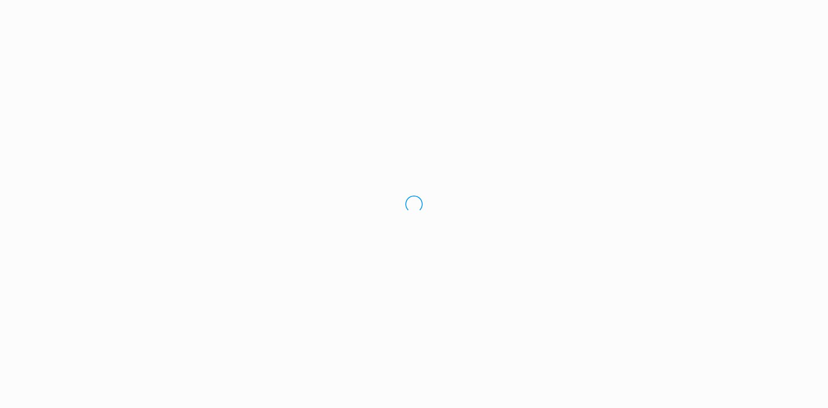
click at [207, 279] on div "Loading.." at bounding box center [414, 204] width 828 height 408
click at [507, 44] on div "Logging you out" at bounding box center [414, 204] width 828 height 408
click at [799, 323] on div "Logging you out" at bounding box center [414, 204] width 828 height 408
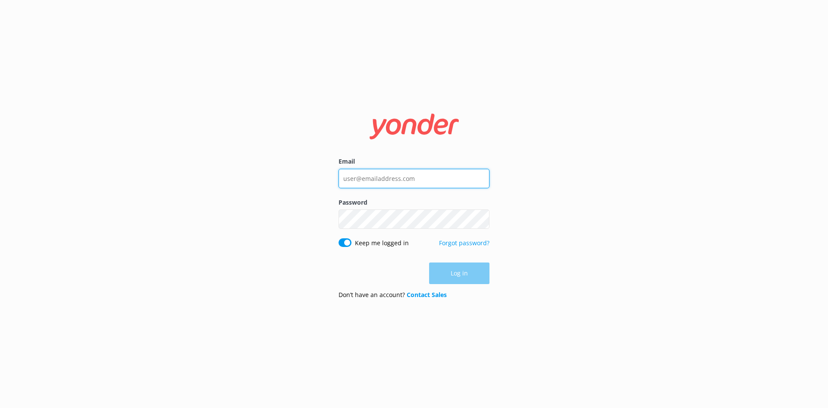
type input "[EMAIL_ADDRESS][DOMAIN_NAME]"
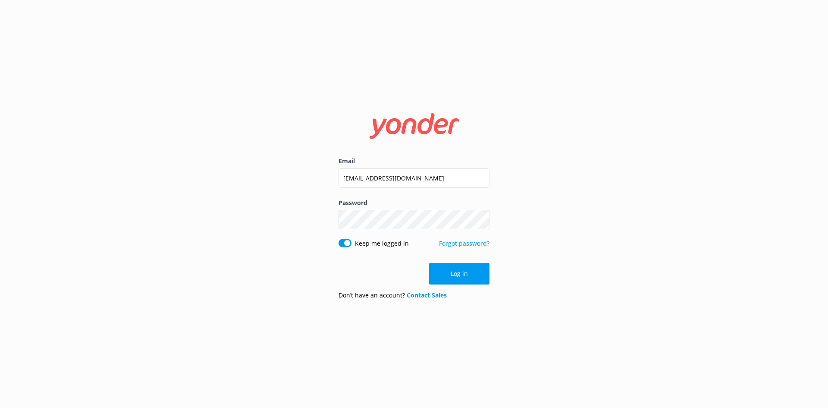
click at [292, 276] on div "Email [EMAIL_ADDRESS][DOMAIN_NAME] Password Show password Keep me logged in For…" at bounding box center [414, 204] width 828 height 408
click at [468, 277] on button "Log in" at bounding box center [459, 274] width 60 height 22
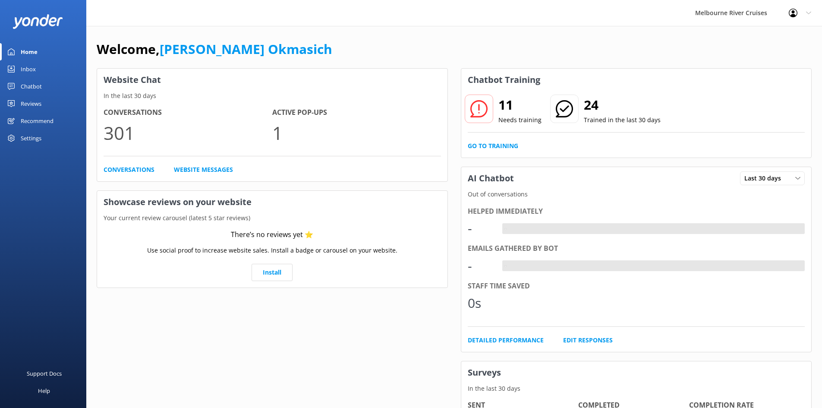
click at [29, 72] on div "Inbox" at bounding box center [28, 68] width 15 height 17
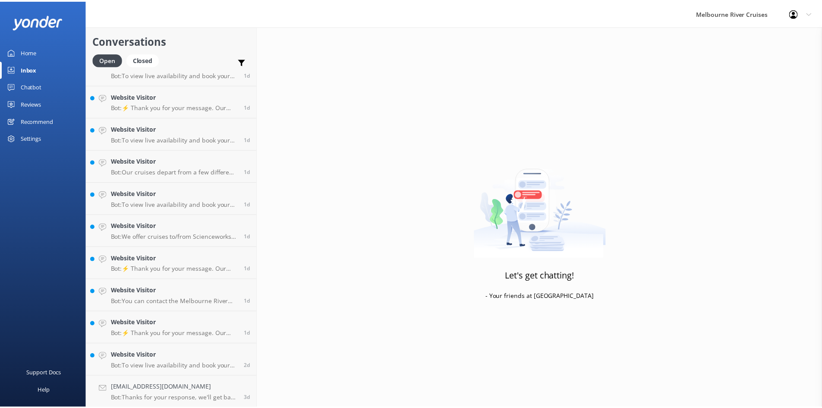
scroll to position [440, 0]
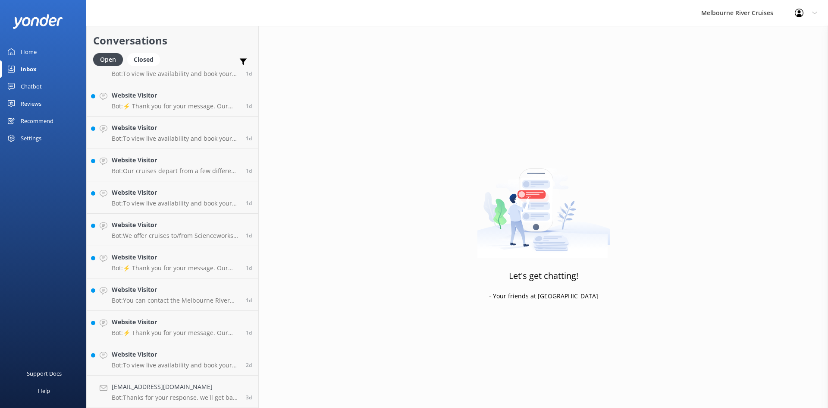
click at [30, 91] on div "Chatbot" at bounding box center [31, 86] width 21 height 17
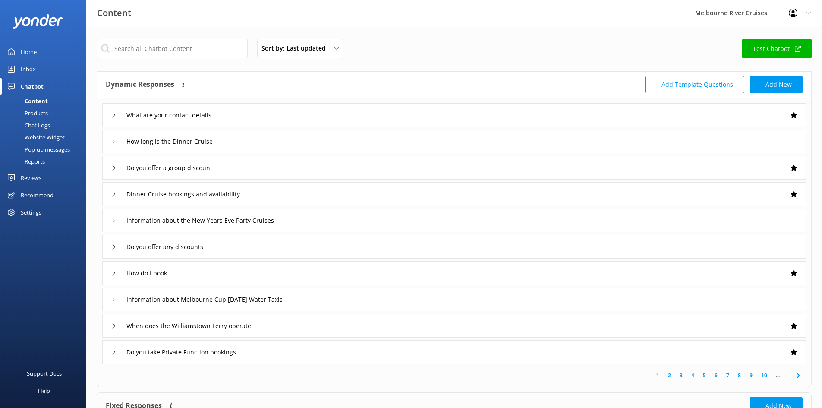
click at [88, 63] on div "Sort by: Last updated Title Last updated Test Chatbot Dynamic Responses Dynamic…" at bounding box center [453, 251] width 735 height 451
click at [32, 215] on div "Settings" at bounding box center [31, 212] width 21 height 17
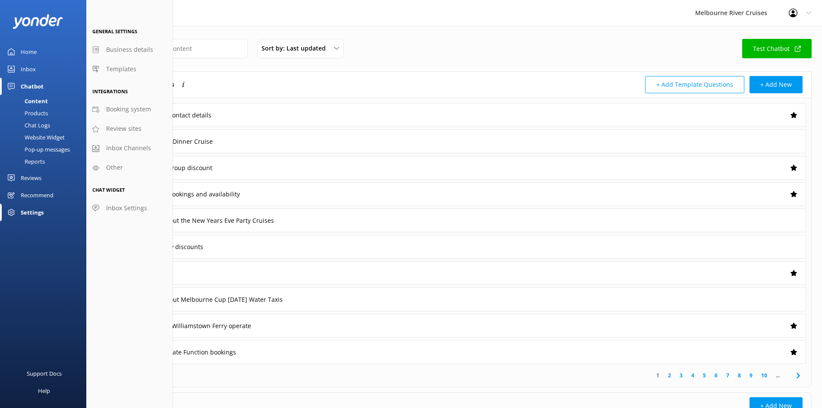
click at [812, 14] on div "Profile Settings Logout" at bounding box center [800, 13] width 44 height 26
click at [789, 32] on link "Profile Settings" at bounding box center [779, 37] width 86 height 22
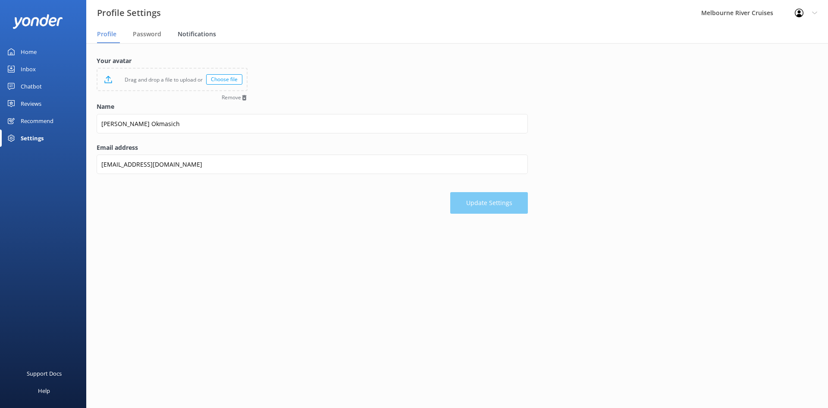
click at [191, 35] on span "Notifications" at bounding box center [197, 34] width 38 height 9
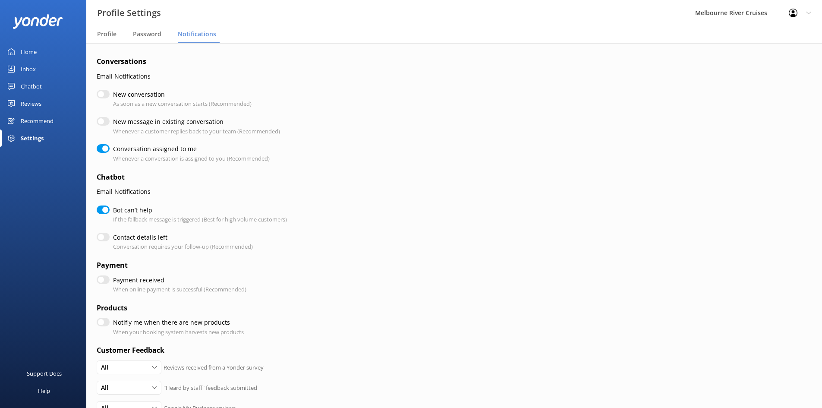
click at [100, 95] on input "New conversation" at bounding box center [103, 94] width 13 height 9
checkbox input "true"
click at [103, 121] on input "New message in existing conversation" at bounding box center [103, 121] width 13 height 9
checkbox input "true"
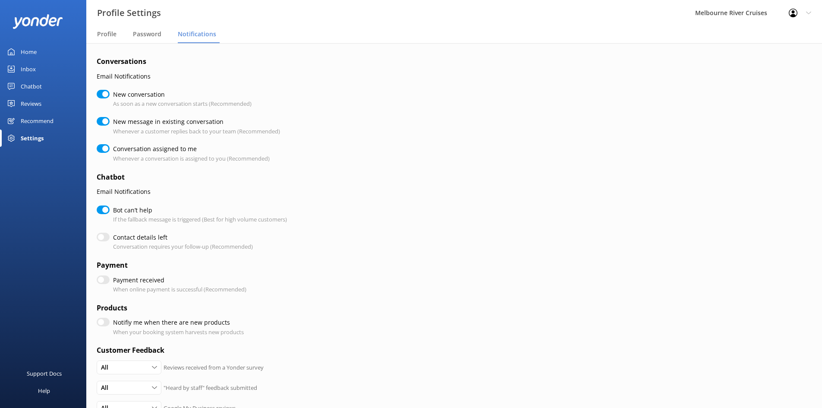
checkbox input "true"
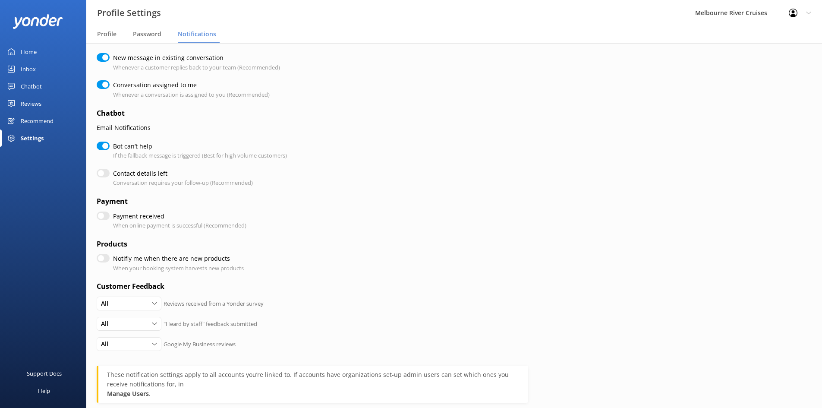
scroll to position [86, 0]
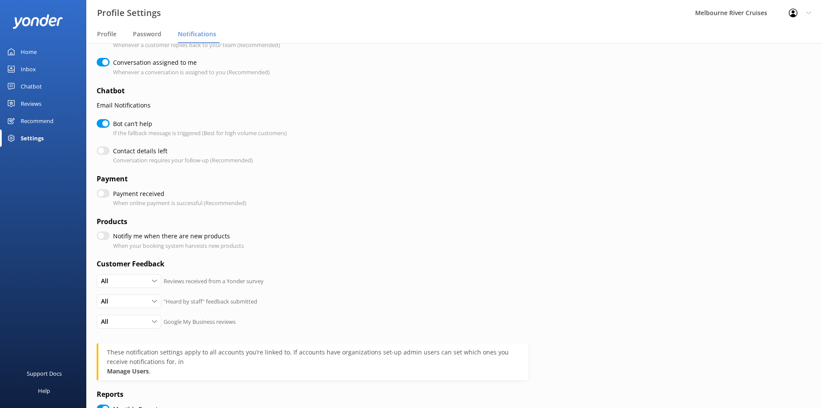
click at [101, 151] on input "Contact details left" at bounding box center [103, 150] width 13 height 9
checkbox input "true"
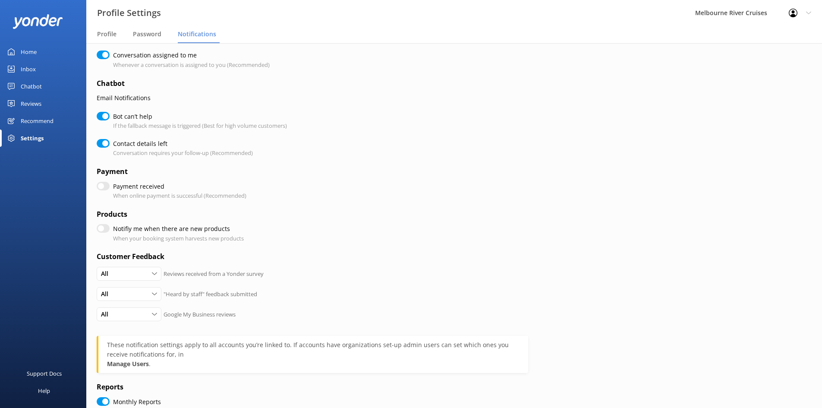
scroll to position [157, 0]
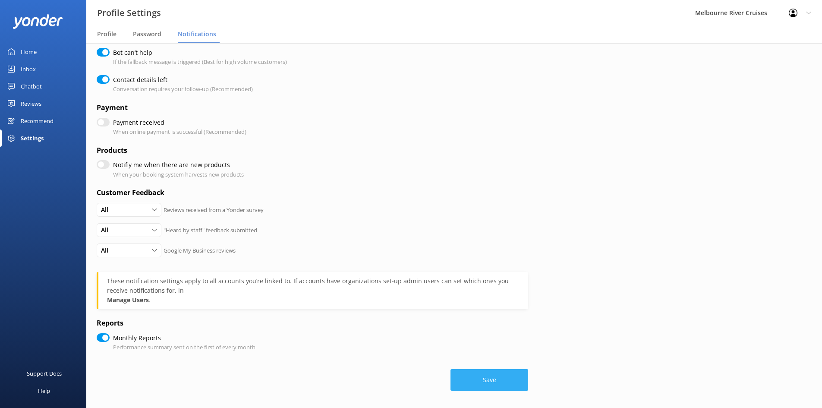
click at [501, 381] on button "Save" at bounding box center [489, 380] width 78 height 22
checkbox input "true"
click at [32, 52] on div "Home" at bounding box center [29, 51] width 16 height 17
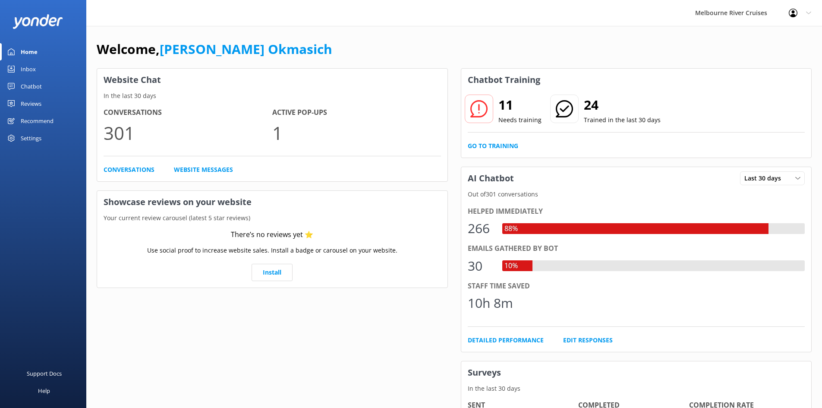
click at [27, 73] on div "Inbox" at bounding box center [28, 68] width 15 height 17
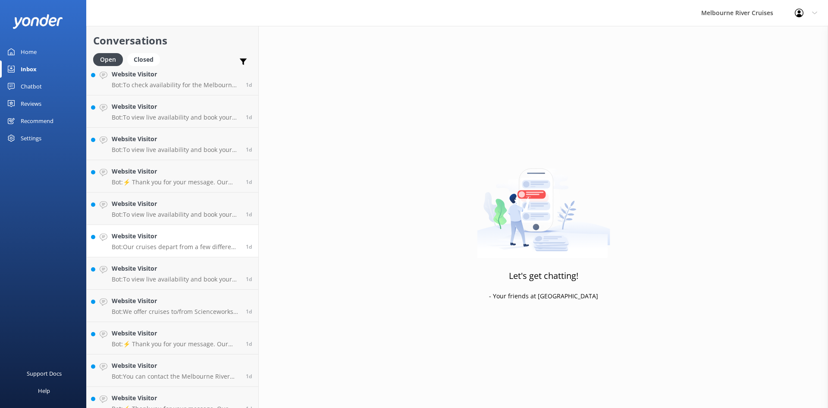
scroll to position [440, 0]
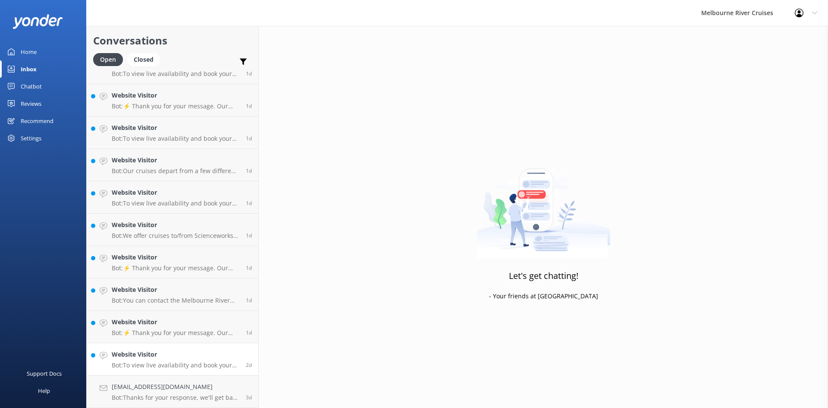
click at [179, 362] on p "Bot: To view live availability and book your Melbourne River Cruise experience,…" at bounding box center [176, 365] width 128 height 8
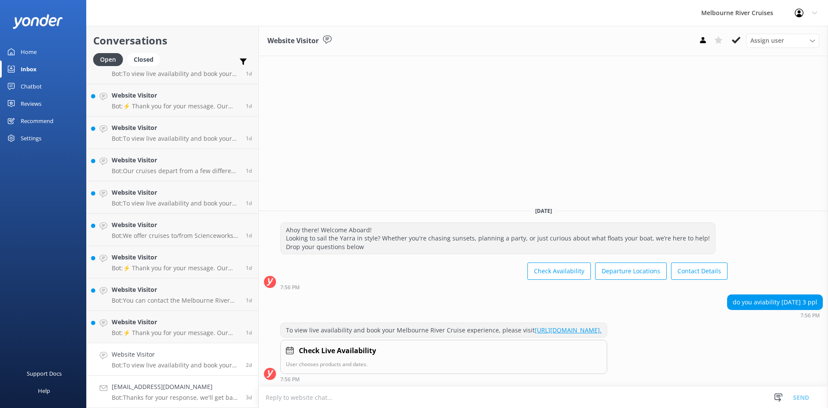
click at [187, 389] on h4 "vichem100@gmail.com" at bounding box center [176, 386] width 128 height 9
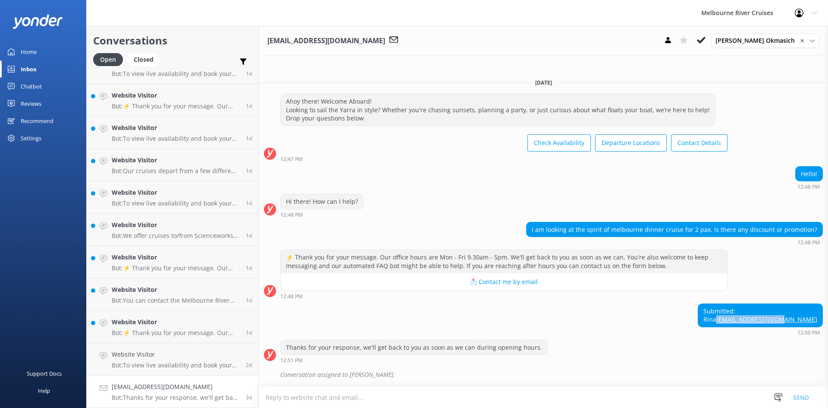
drag, startPoint x: 815, startPoint y: 320, endPoint x: 752, endPoint y: 318, distance: 63.0
click at [752, 318] on div "Submitted: Rina vichem100@gmail.com" at bounding box center [760, 315] width 124 height 23
copy link "vichem100@gmail.com"
click at [206, 391] on h4 "vichem100@gmail.com" at bounding box center [176, 386] width 128 height 9
click at [706, 36] on icon at bounding box center [701, 40] width 9 height 9
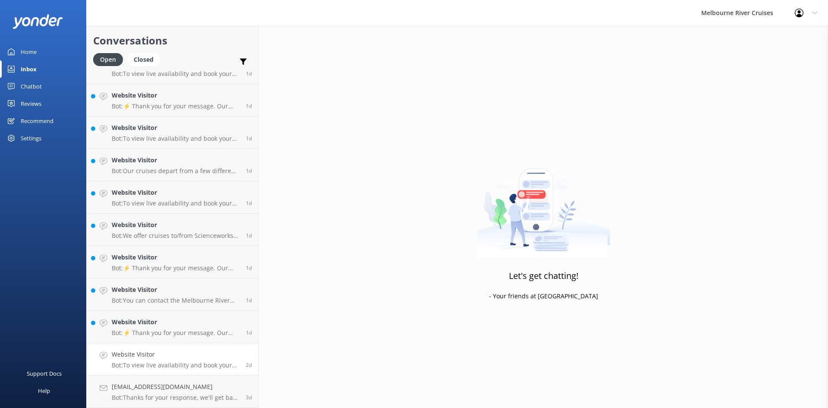
scroll to position [408, 0]
click at [169, 391] on h4 "Website Visitor" at bounding box center [176, 386] width 128 height 9
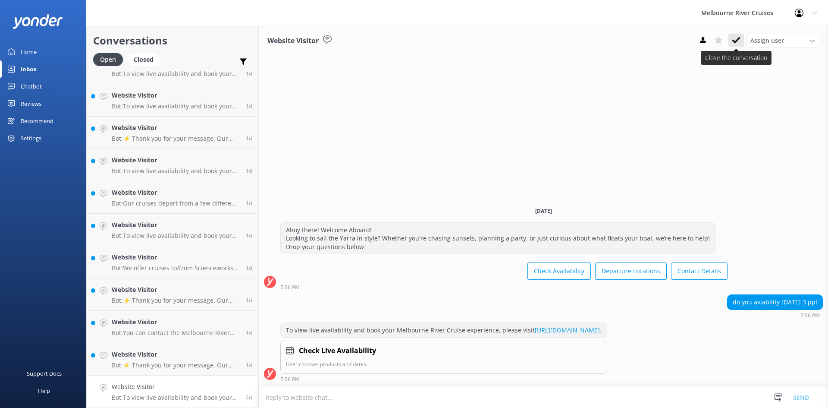
click at [737, 39] on use at bounding box center [736, 40] width 9 height 7
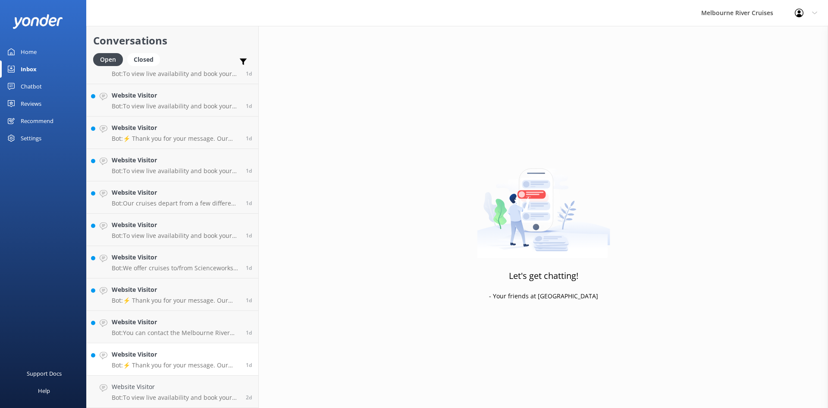
scroll to position [375, 0]
click at [166, 391] on h4 "Website Visitor" at bounding box center [176, 386] width 128 height 9
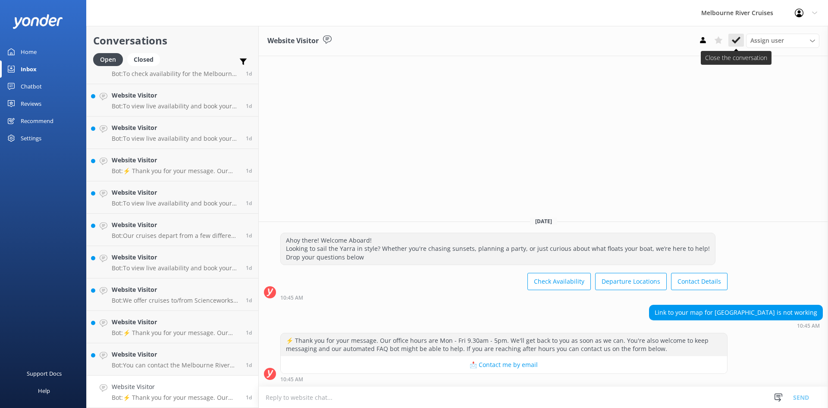
click at [737, 41] on use at bounding box center [736, 40] width 9 height 7
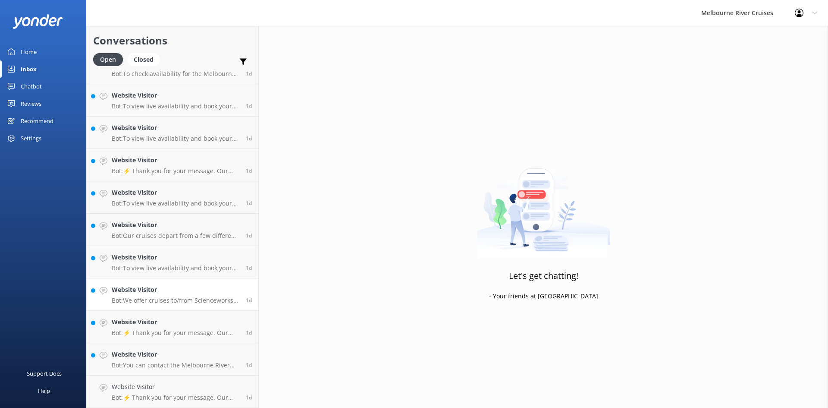
scroll to position [343, 0]
click at [137, 392] on div "Website Visitor Bot: You can contact the Melbourne River Cruises team by emaili…" at bounding box center [176, 391] width 128 height 19
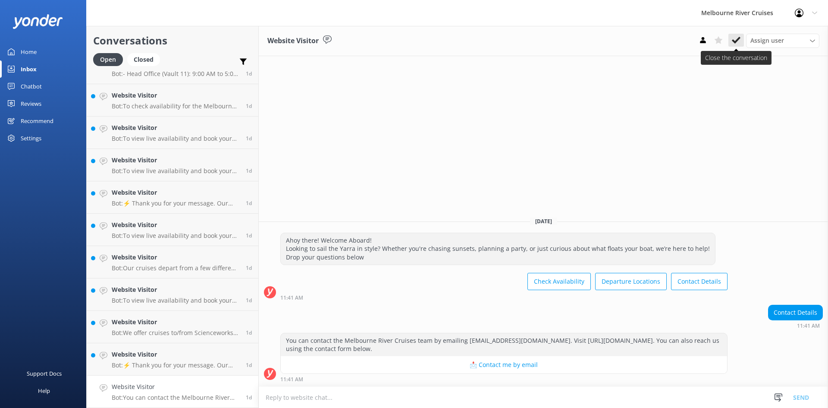
click at [736, 38] on icon at bounding box center [736, 40] width 9 height 9
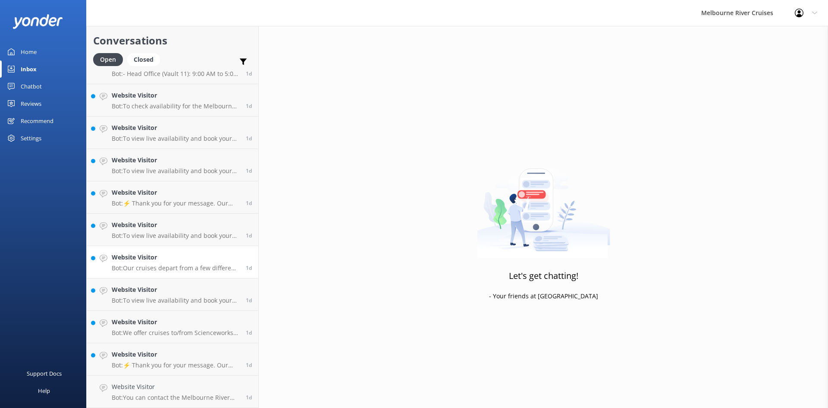
scroll to position [311, 0]
click at [197, 393] on div "Website Visitor Bot: ⚡ Thank you for your message. Our office hours are Mon - F…" at bounding box center [176, 391] width 128 height 19
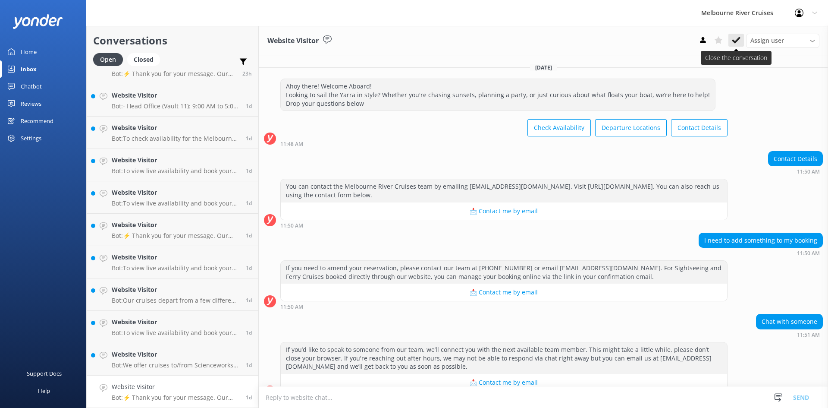
click at [737, 37] on icon at bounding box center [736, 40] width 9 height 9
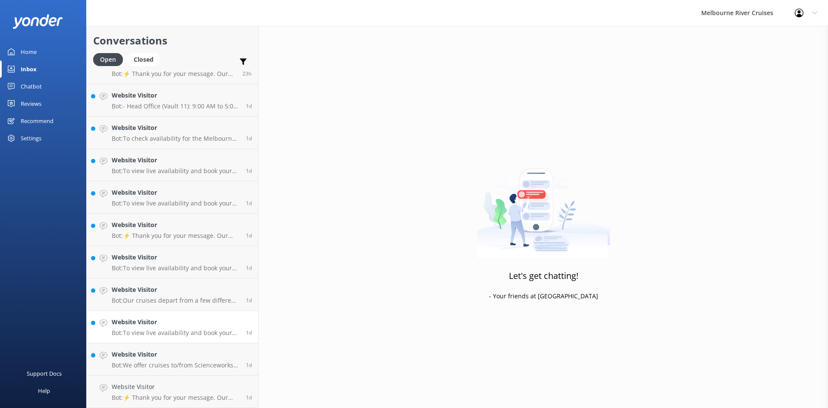
scroll to position [278, 0]
click at [202, 395] on p "Bot: We offer cruises to/from Scienceworks and Melbourne CBD only for group boo…" at bounding box center [176, 397] width 128 height 8
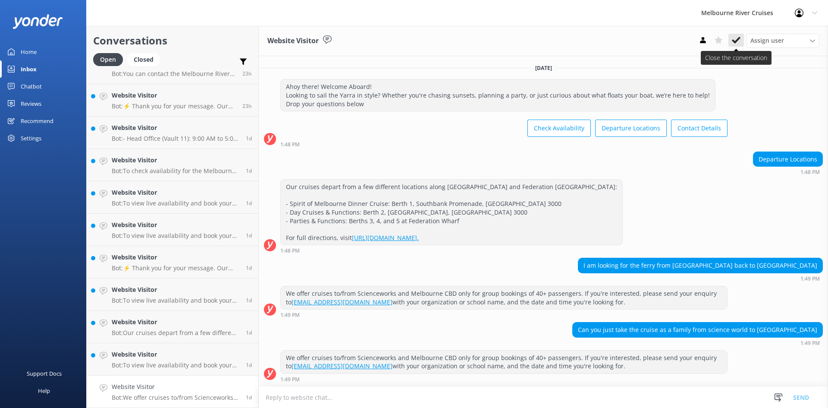
click at [740, 41] on icon at bounding box center [736, 40] width 9 height 9
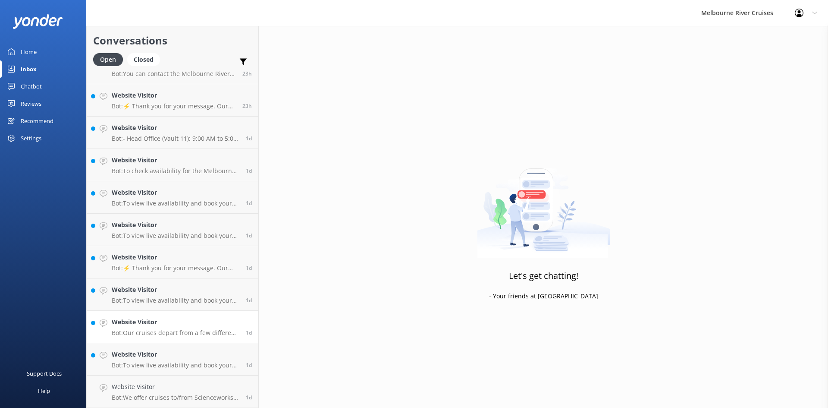
scroll to position [246, 0]
click at [194, 384] on h4 "Website Visitor" at bounding box center [176, 386] width 128 height 9
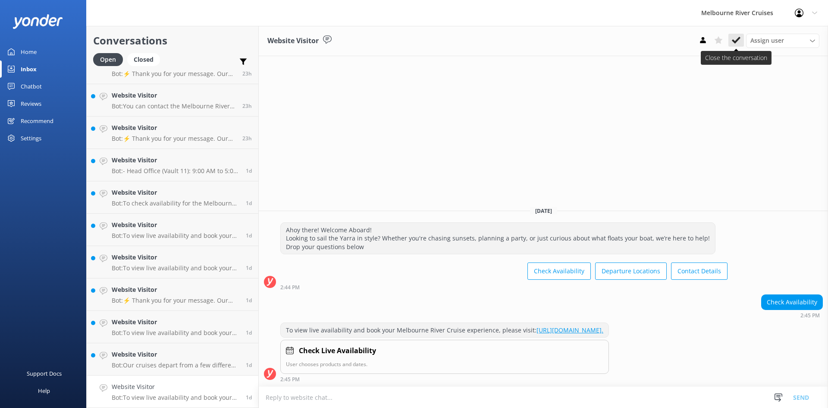
click at [738, 39] on use at bounding box center [736, 40] width 9 height 7
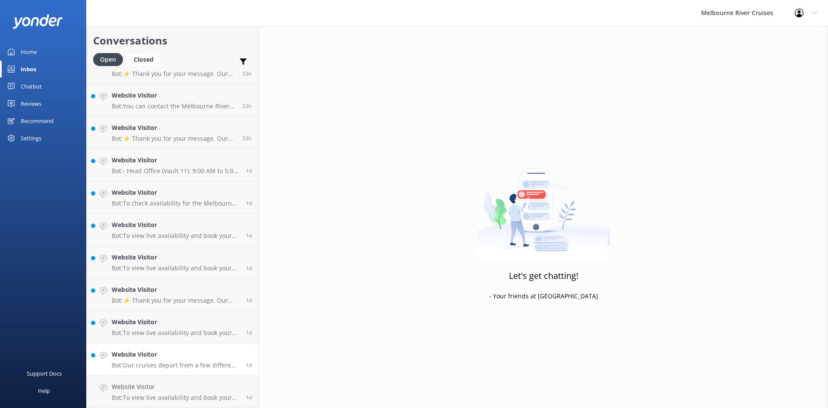
scroll to position [213, 0]
click at [192, 389] on h4 "Website Visitor" at bounding box center [176, 386] width 128 height 9
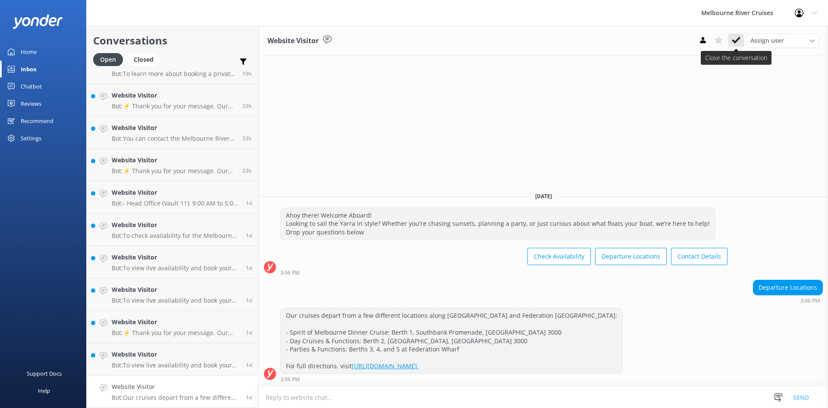
click at [736, 40] on icon at bounding box center [736, 40] width 9 height 9
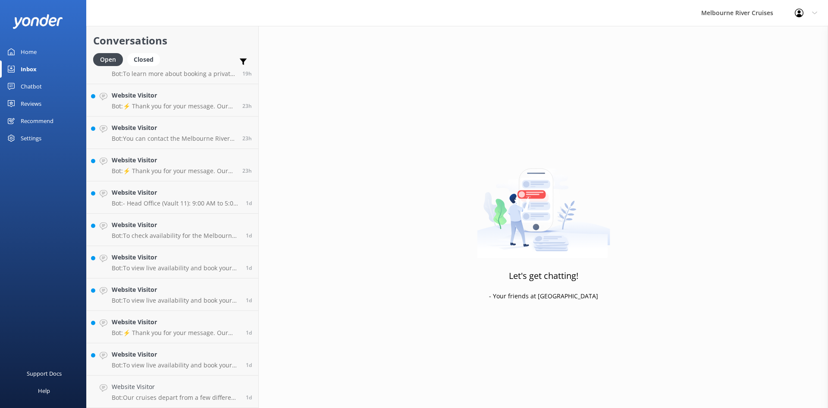
scroll to position [181, 0]
click at [170, 385] on h4 "Website Visitor" at bounding box center [176, 386] width 128 height 9
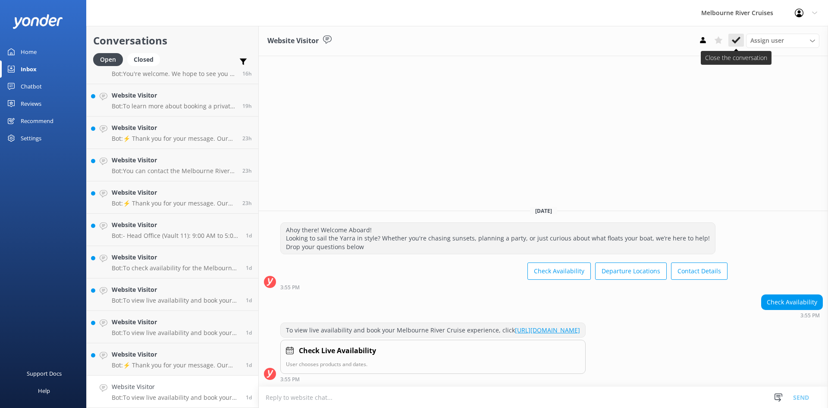
click at [734, 37] on icon at bounding box center [736, 40] width 9 height 9
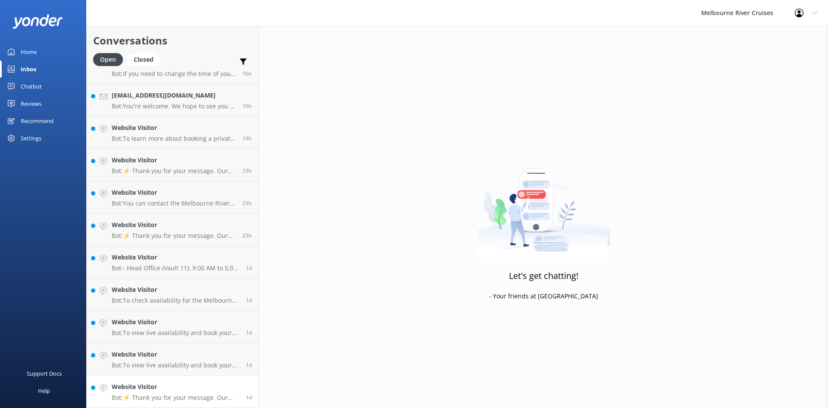
scroll to position [149, 0]
click at [156, 386] on h4 "Website Visitor" at bounding box center [176, 386] width 128 height 9
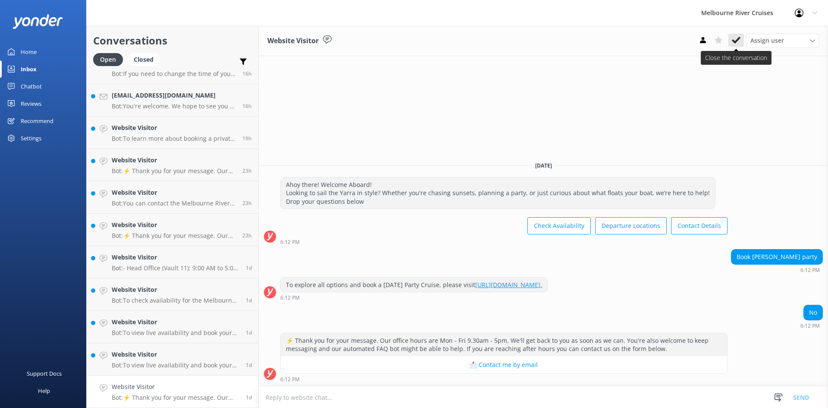
click at [735, 40] on icon at bounding box center [736, 40] width 9 height 9
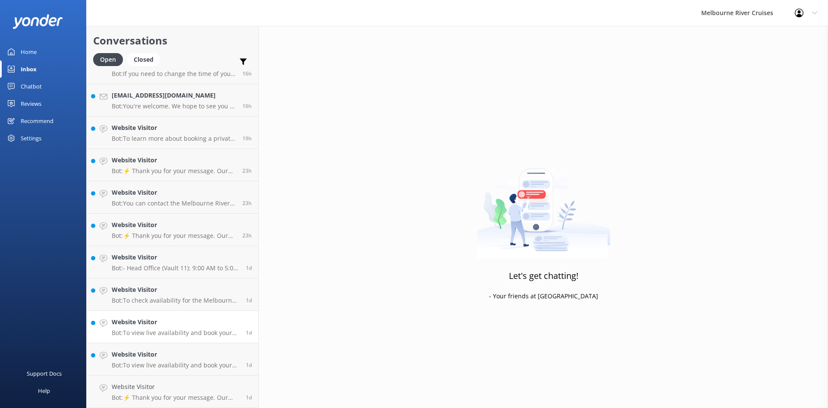
scroll to position [116, 0]
click at [174, 390] on h4 "Website Visitor" at bounding box center [176, 386] width 128 height 9
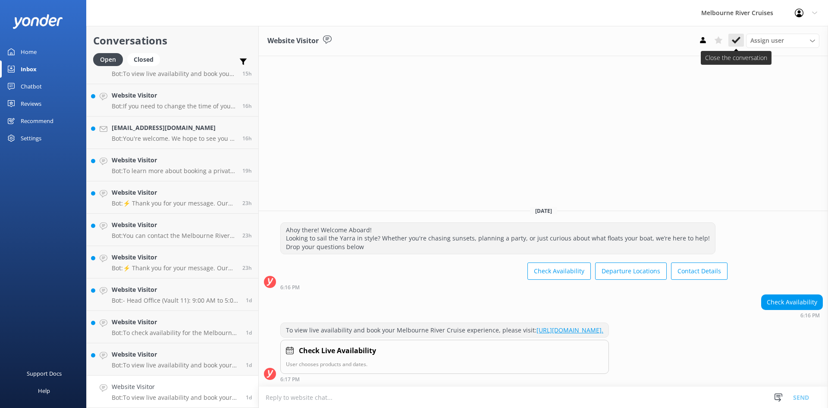
click at [734, 40] on icon at bounding box center [736, 40] width 9 height 9
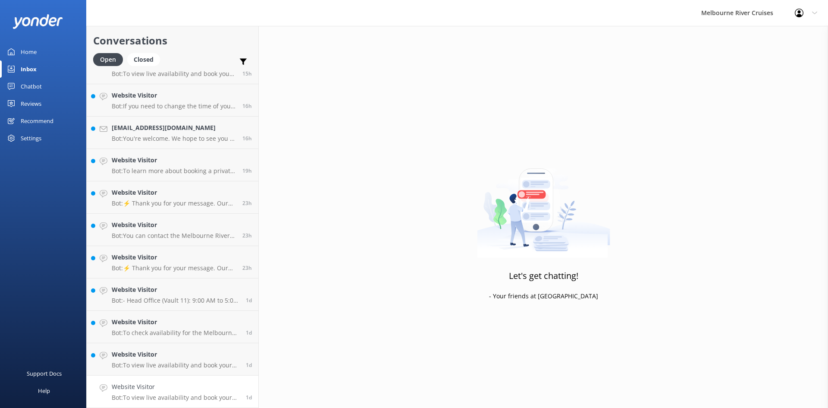
scroll to position [84, 0]
click at [183, 389] on h4 "Website Visitor" at bounding box center [176, 386] width 128 height 9
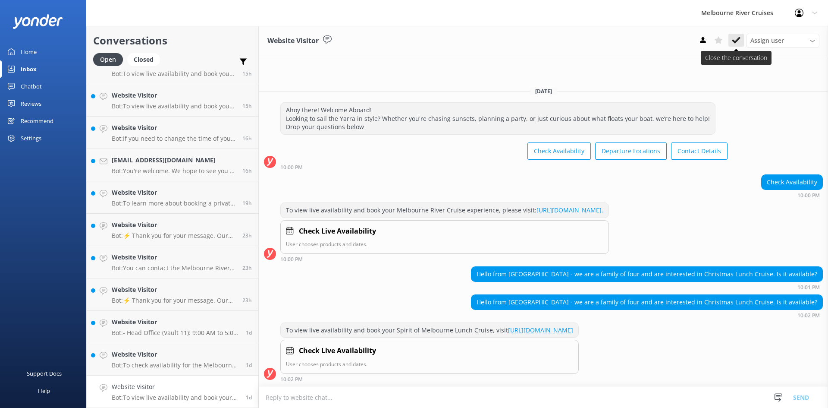
click at [737, 36] on icon at bounding box center [736, 40] width 9 height 9
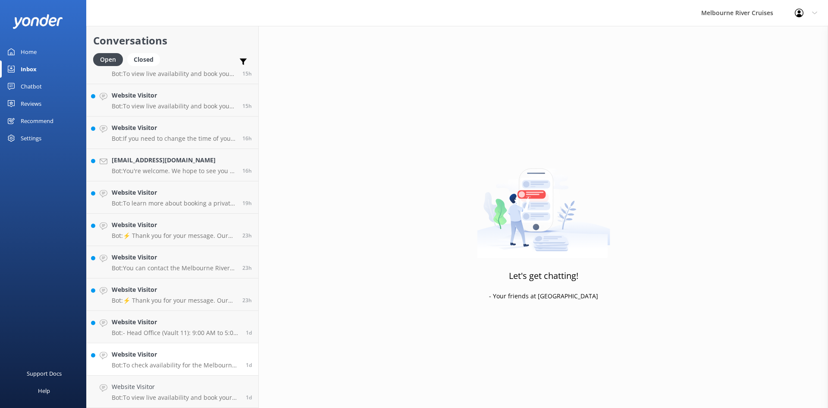
scroll to position [52, 0]
click at [171, 395] on p "Bot: To check availability for the Melbourne River Cruise, please visit: https:…" at bounding box center [176, 397] width 128 height 8
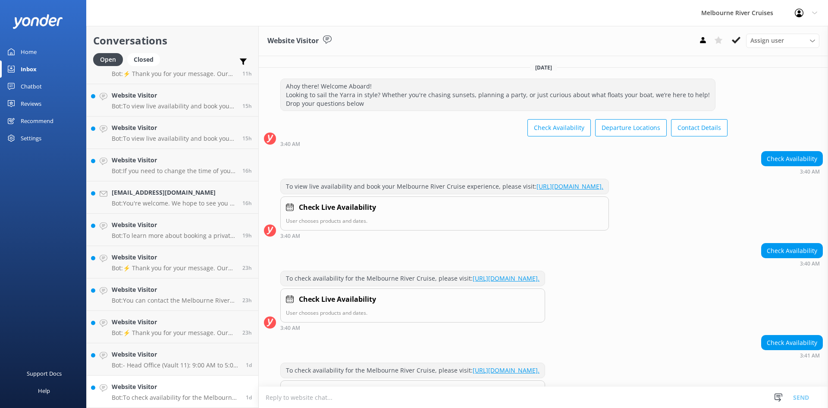
scroll to position [49, 0]
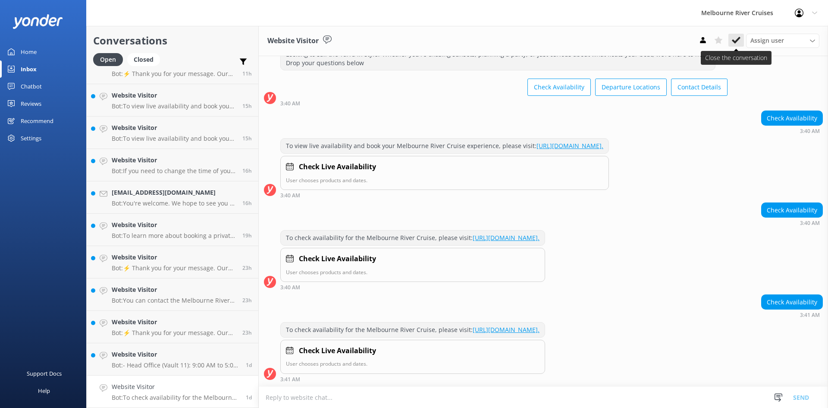
click at [738, 38] on icon at bounding box center [736, 40] width 9 height 9
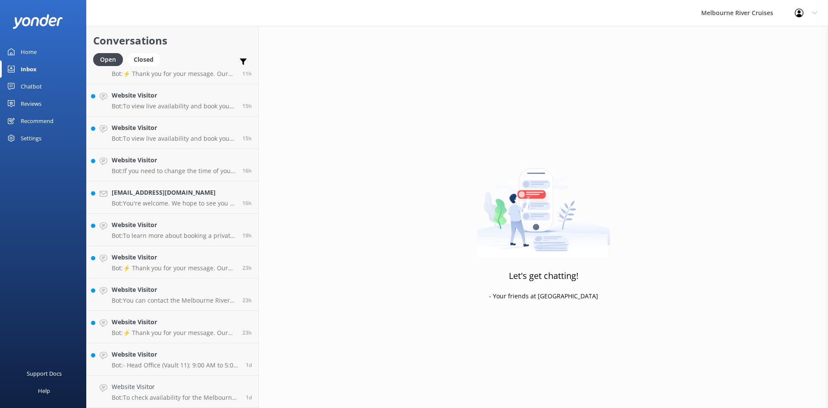
scroll to position [19, 0]
click at [185, 380] on link "Website Visitor Bot: - Head Office (Vault 11): 9:00 AM to 5:00 PM, Monday to Fr…" at bounding box center [173, 391] width 172 height 32
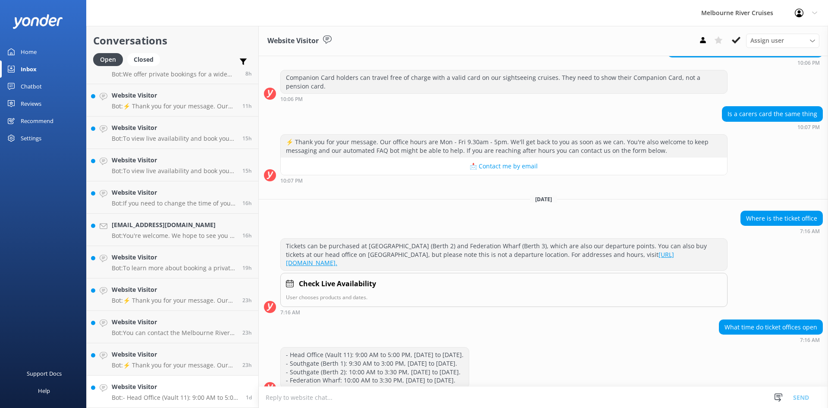
scroll to position [307, 0]
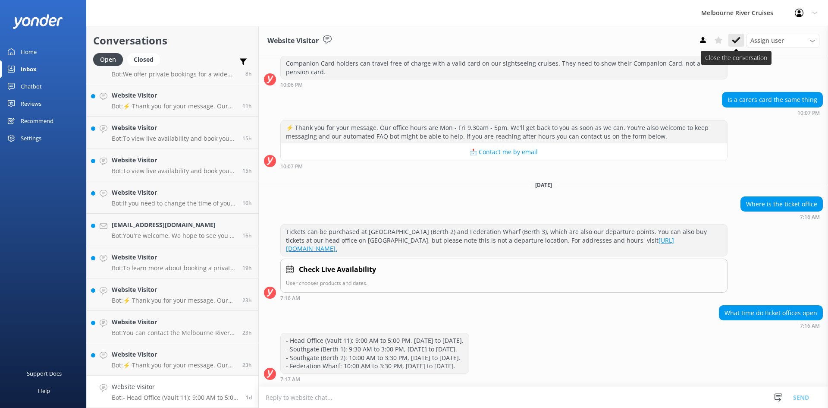
click at [737, 42] on icon at bounding box center [736, 40] width 9 height 9
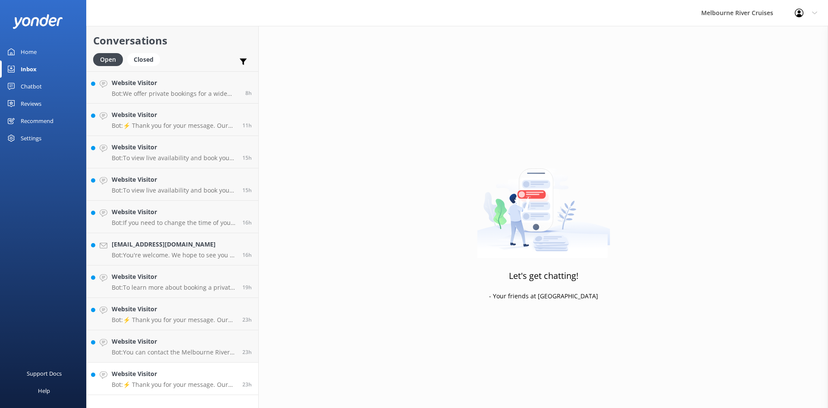
click at [190, 388] on link "Website Visitor Bot: ⚡ Thank you for your message. Our office hours are Mon - F…" at bounding box center [173, 378] width 172 height 32
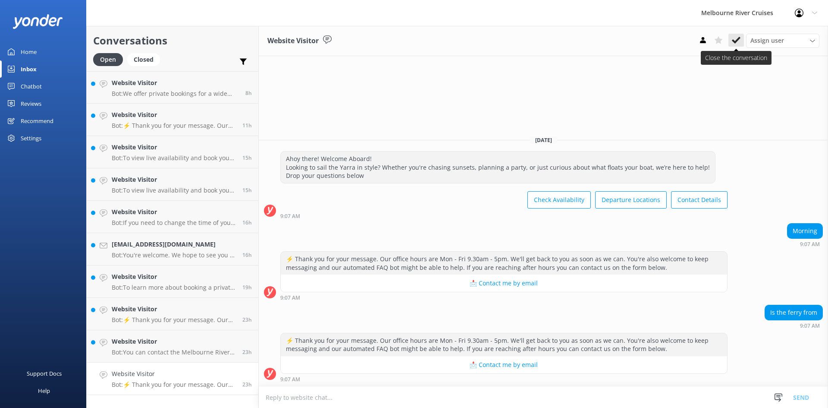
click at [734, 41] on use at bounding box center [736, 40] width 9 height 7
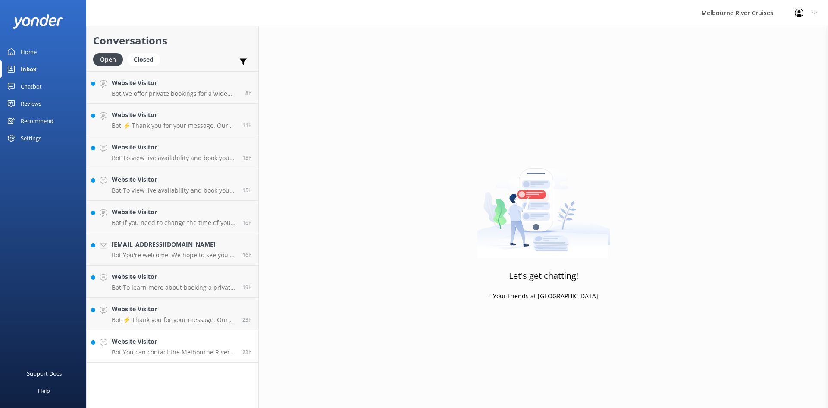
click at [168, 345] on h4 "Website Visitor" at bounding box center [174, 340] width 124 height 9
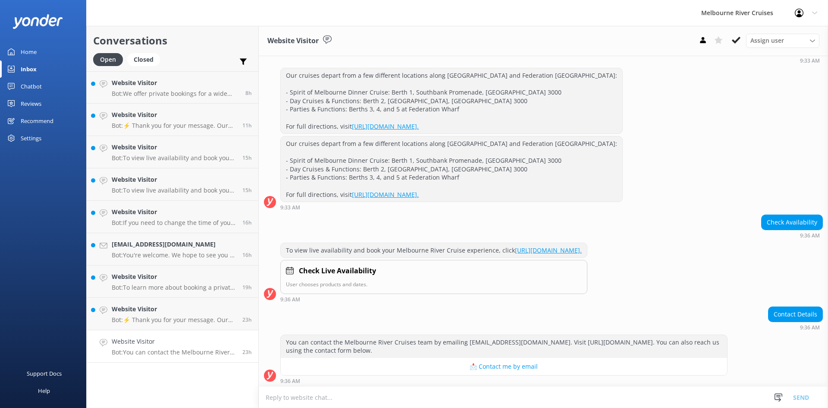
scroll to position [130, 0]
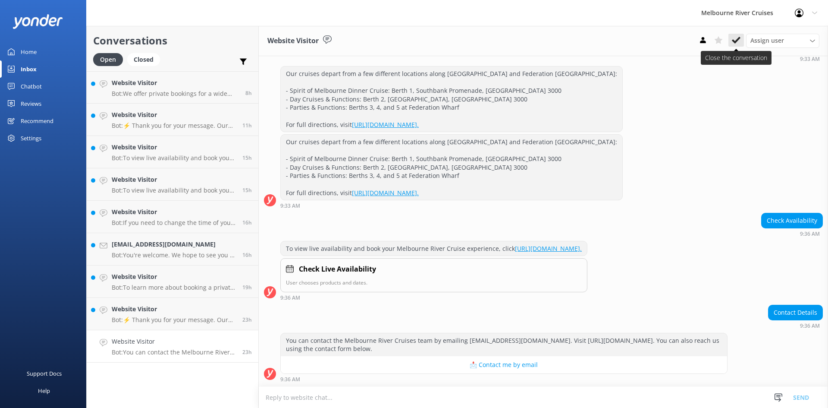
click at [739, 39] on use at bounding box center [736, 40] width 9 height 7
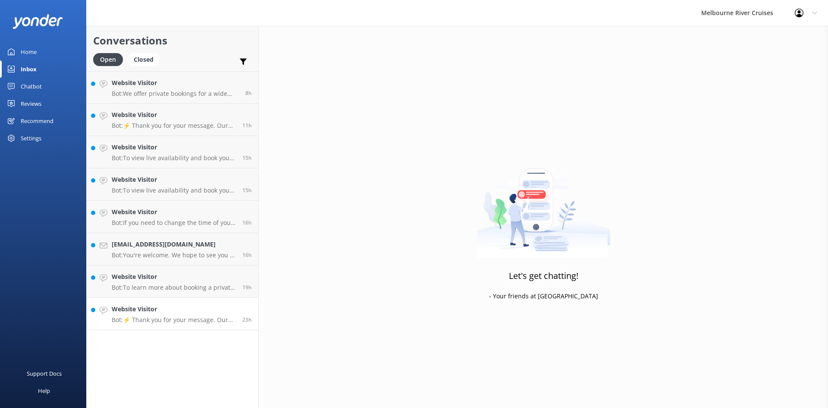
click at [172, 311] on h4 "Website Visitor" at bounding box center [174, 308] width 124 height 9
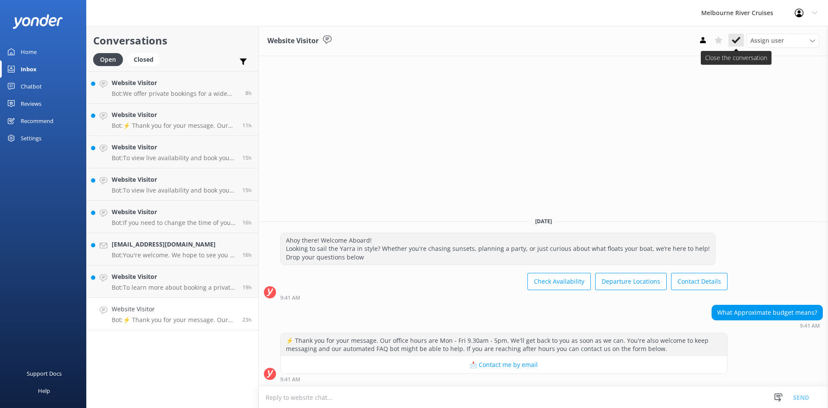
click at [738, 37] on icon at bounding box center [736, 40] width 9 height 9
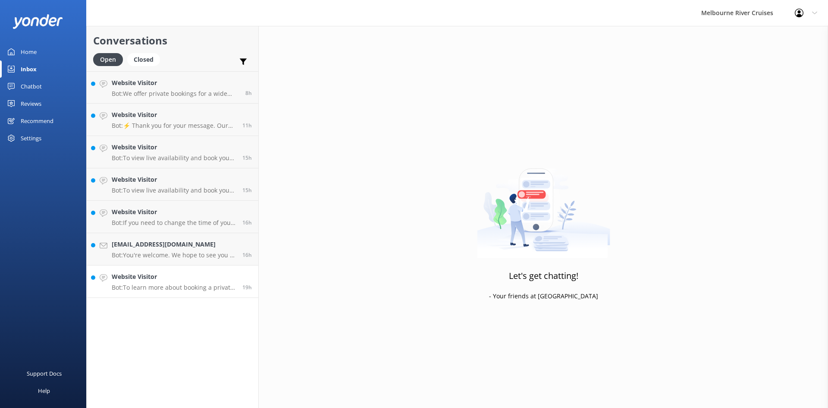
click at [204, 282] on div "Website Visitor Bot: To learn more about booking a private birthday party cruis…" at bounding box center [174, 281] width 124 height 19
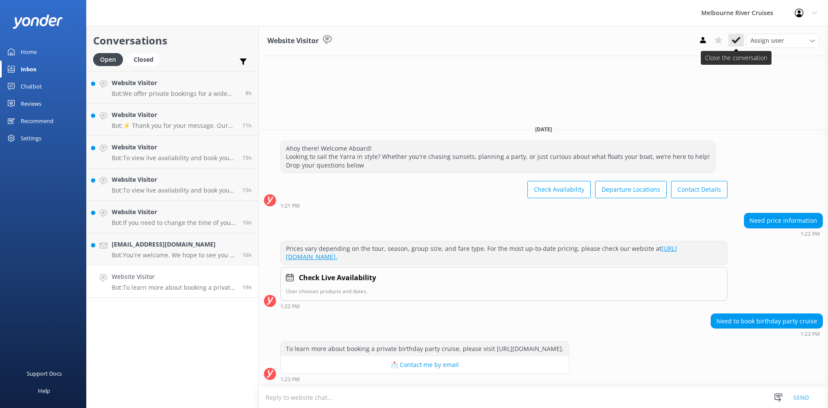
click at [734, 37] on icon at bounding box center [736, 40] width 9 height 9
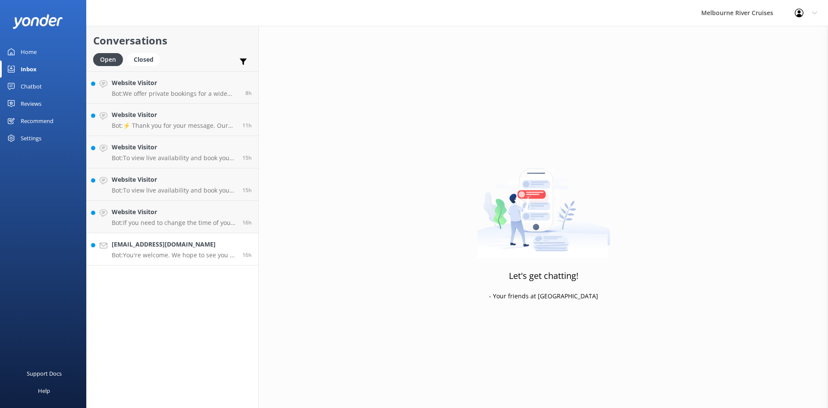
click at [170, 251] on div "diannacfisher@icloud.com Bot: You're welcome. We hope to see you at Melbourne R…" at bounding box center [174, 248] width 124 height 19
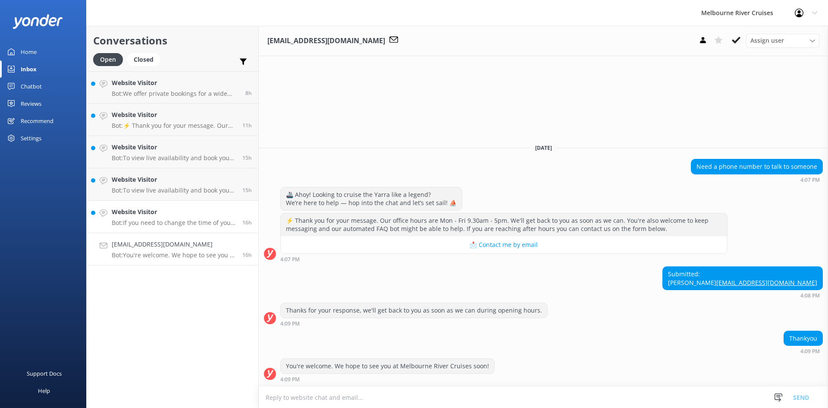
click at [185, 220] on p "Bot: If you need to change the time of your booking, please contact our team at…" at bounding box center [174, 223] width 124 height 8
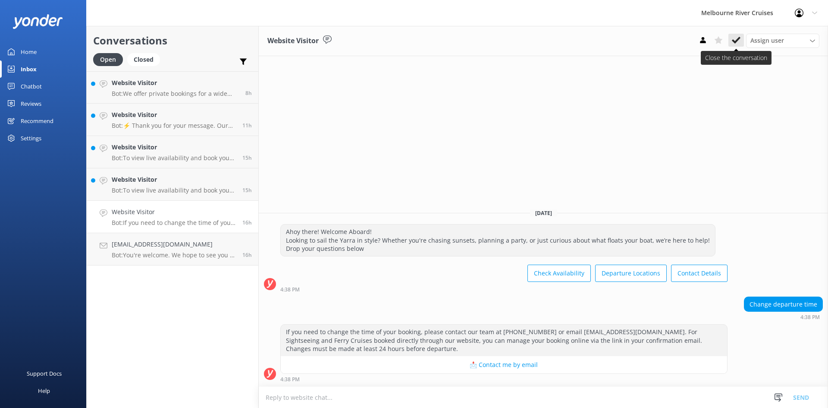
click at [734, 41] on use at bounding box center [736, 40] width 9 height 7
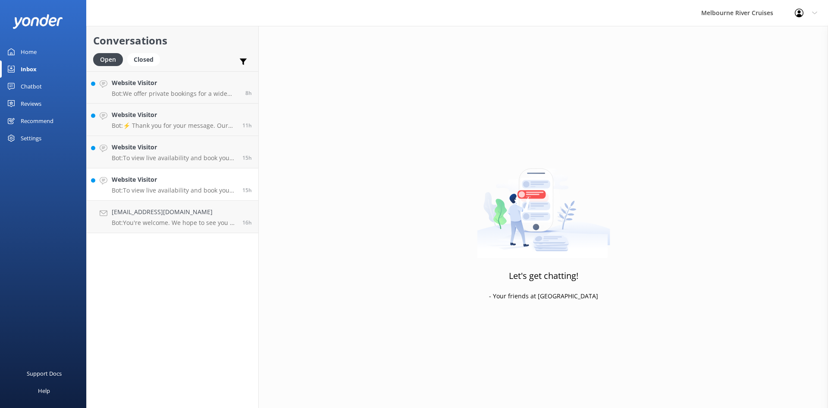
click at [173, 183] on h4 "Website Visitor" at bounding box center [174, 179] width 124 height 9
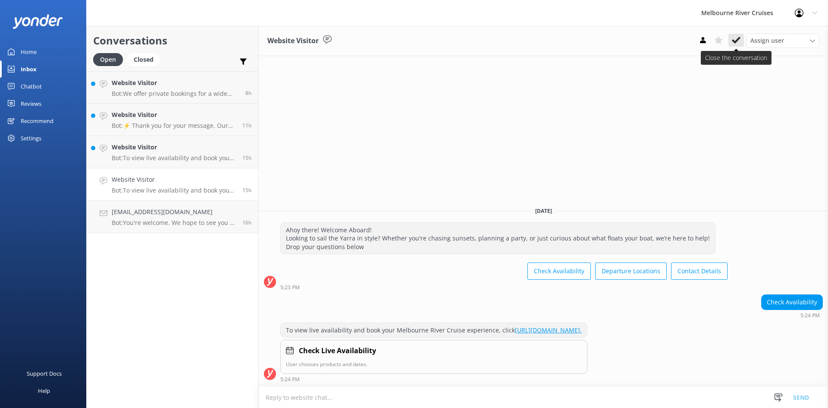
click at [738, 38] on use at bounding box center [736, 40] width 9 height 7
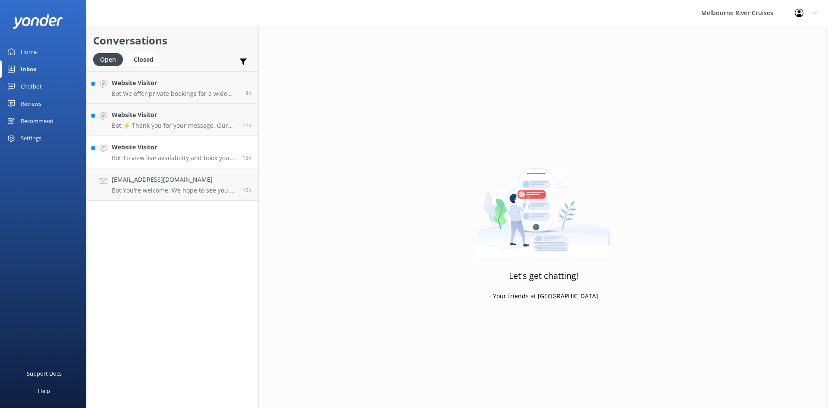
click at [172, 148] on h4 "Website Visitor" at bounding box center [174, 146] width 124 height 9
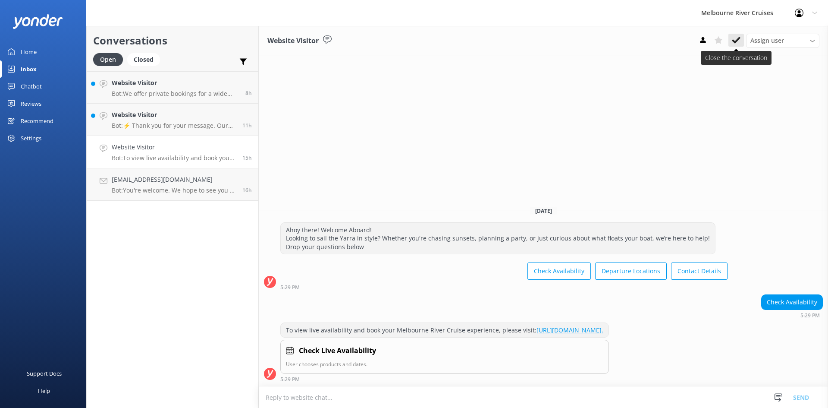
click at [741, 39] on button at bounding box center [736, 40] width 16 height 13
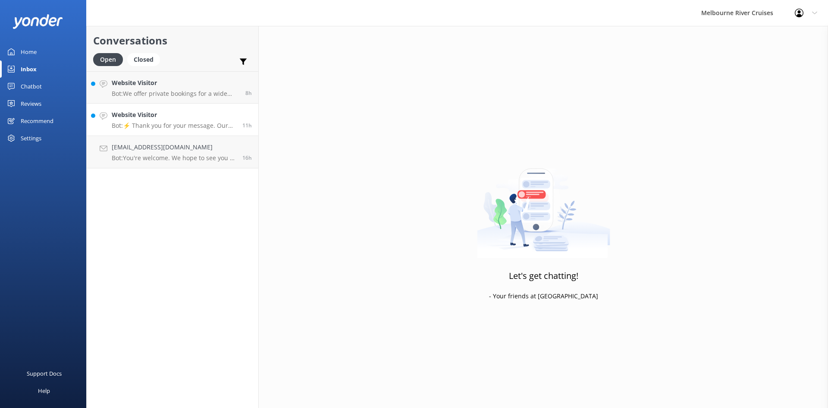
click at [166, 121] on div "Website Visitor Bot: ⚡ Thank you for your message. Our office hours are Mon - F…" at bounding box center [174, 119] width 124 height 19
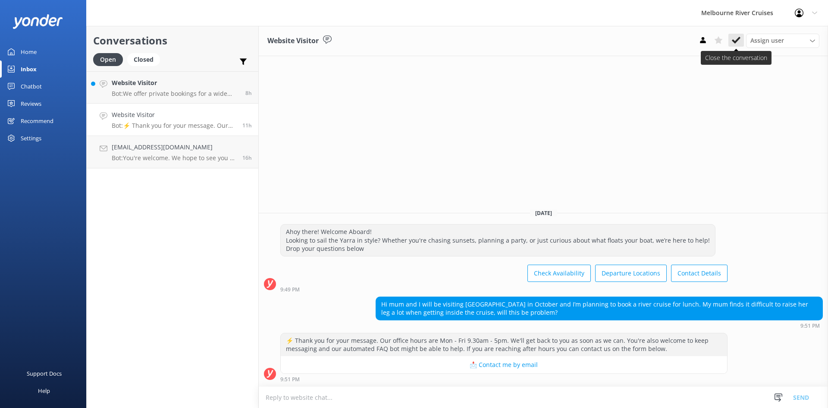
click at [737, 38] on icon at bounding box center [736, 40] width 9 height 9
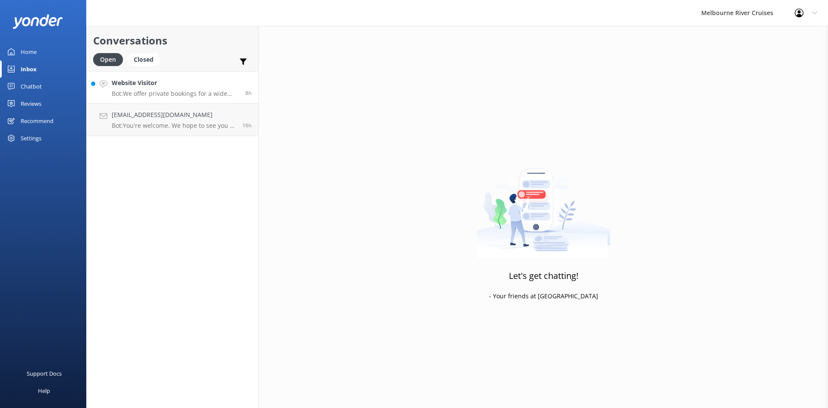
click at [166, 90] on p "Bot: We offer private bookings for a wide range of events including birthdays, …" at bounding box center [175, 94] width 127 height 8
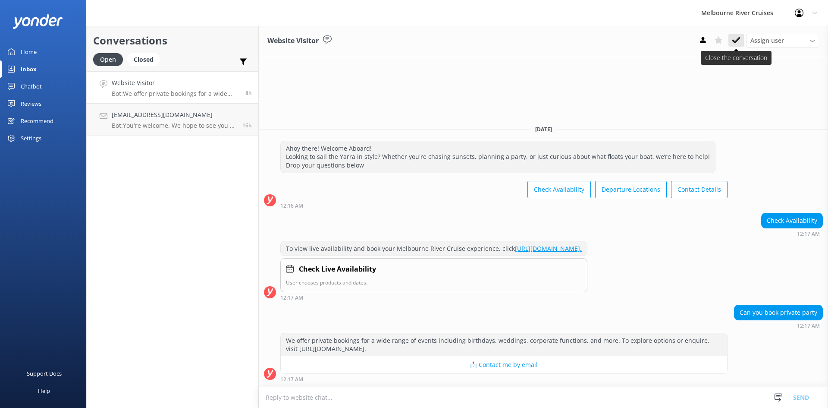
click at [731, 46] on button at bounding box center [736, 40] width 16 height 13
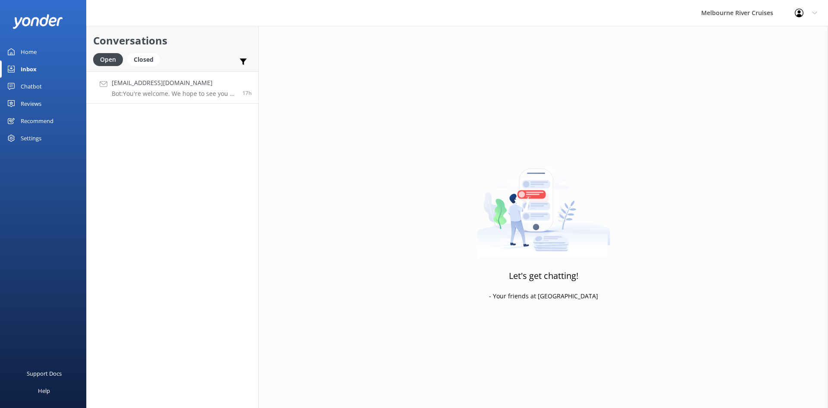
click at [157, 88] on div "diannacfisher@icloud.com Bot: You're welcome. We hope to see you at Melbourne R…" at bounding box center [174, 87] width 124 height 19
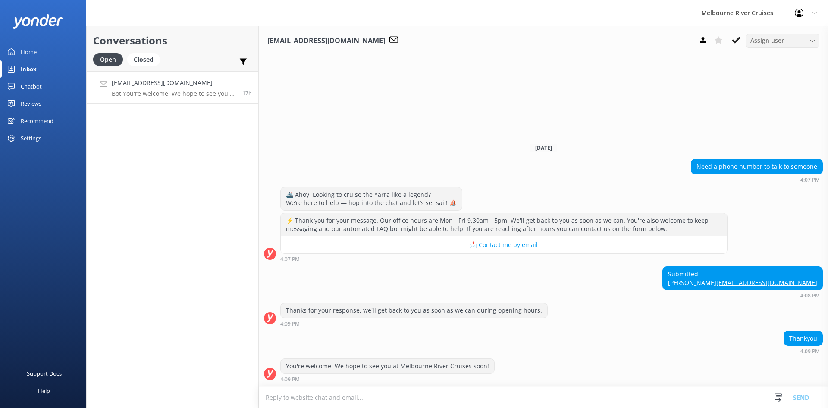
click at [805, 38] on div "Assign user" at bounding box center [782, 40] width 69 height 9
click at [774, 109] on div "[PERSON_NAME] Okmasich" at bounding box center [784, 111] width 67 height 9
